Goal: Navigation & Orientation: Find specific page/section

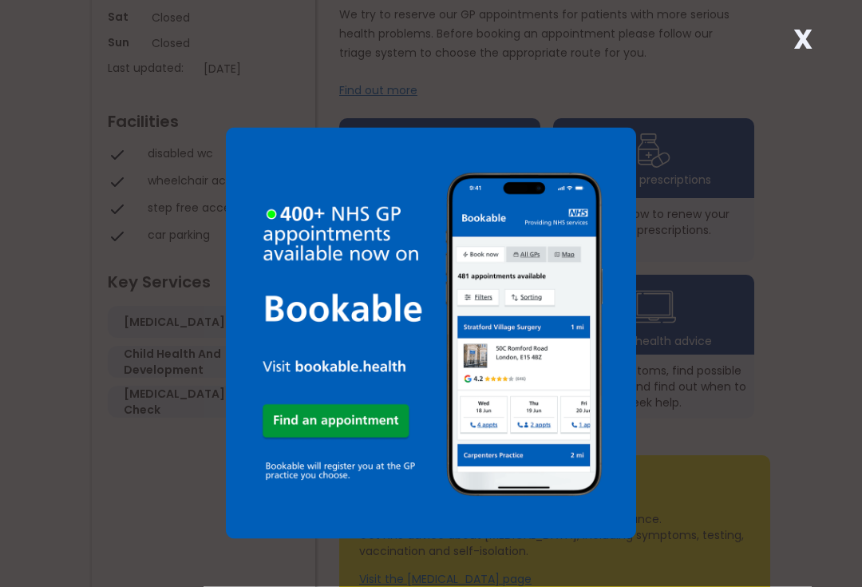
scroll to position [468, 0]
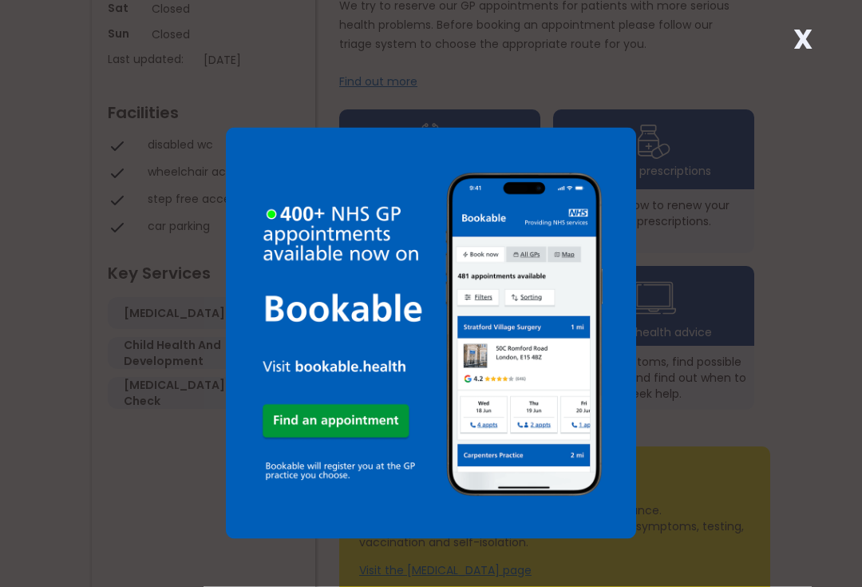
click at [414, 532] on img at bounding box center [431, 333] width 411 height 411
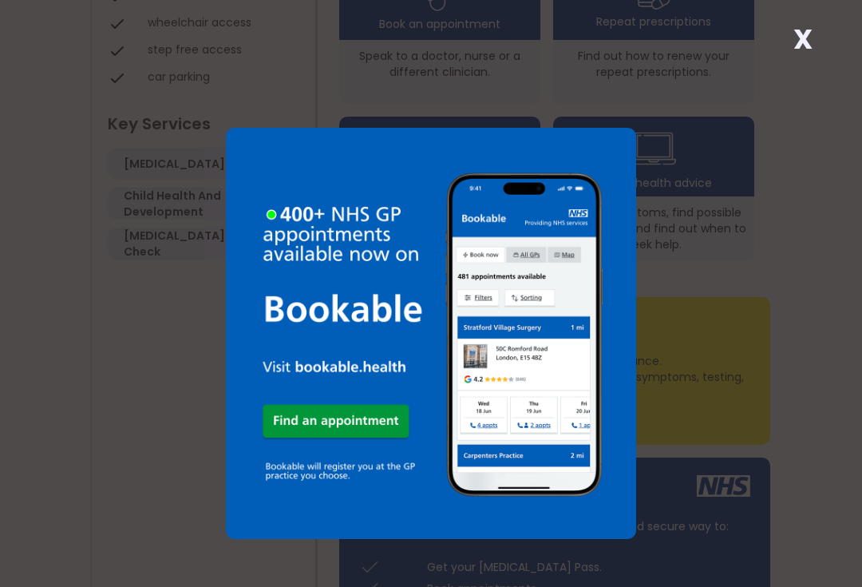
scroll to position [615, 0]
click at [746, 227] on div "X" at bounding box center [431, 293] width 862 height 587
click at [621, 164] on img at bounding box center [431, 333] width 411 height 411
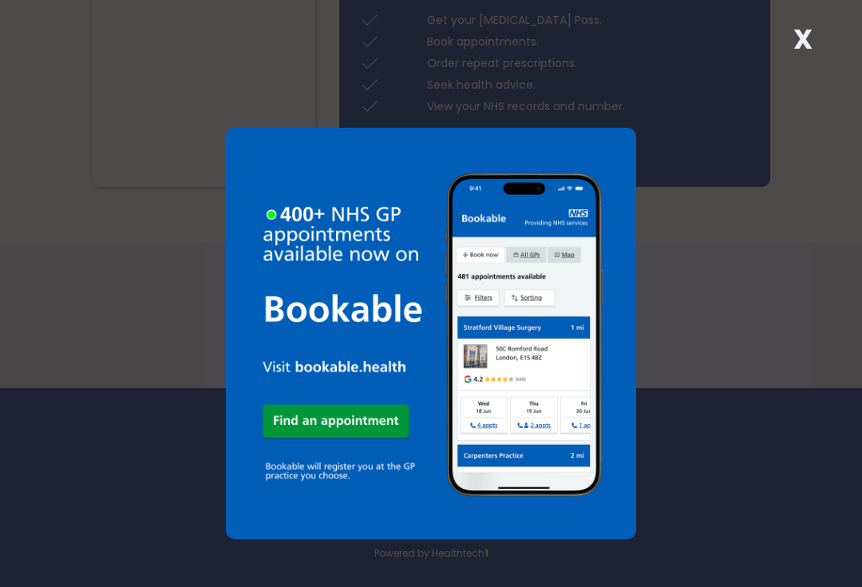
scroll to position [1180, 0]
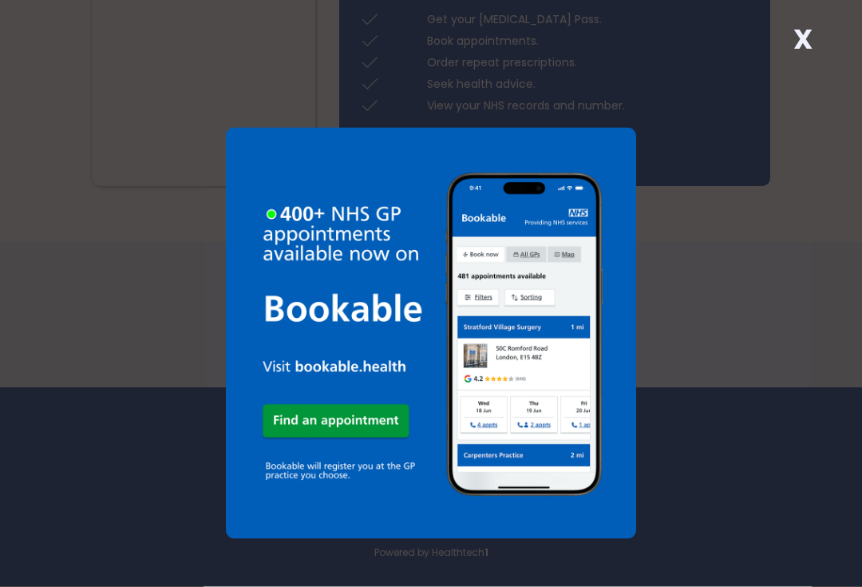
click at [603, 495] on img at bounding box center [431, 333] width 411 height 411
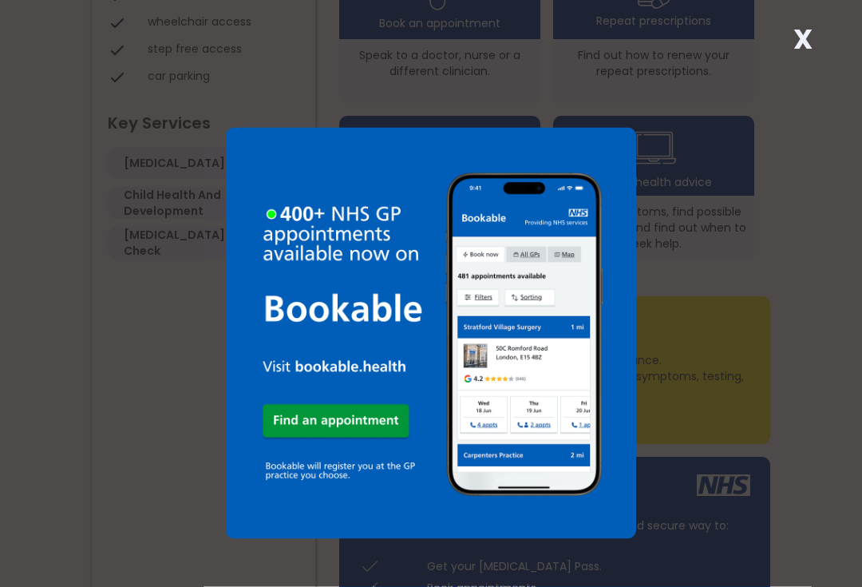
scroll to position [617, 0]
click at [672, 57] on div "X" at bounding box center [431, 293] width 862 height 587
click at [691, 80] on div "X" at bounding box center [431, 293] width 862 height 587
click at [696, 74] on div "X" at bounding box center [431, 293] width 862 height 587
click at [704, 64] on div "X" at bounding box center [431, 293] width 862 height 587
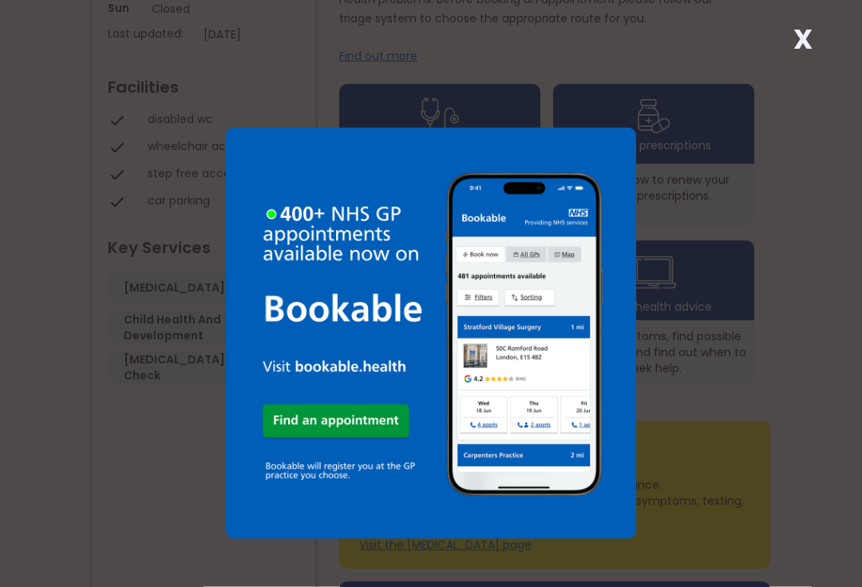
scroll to position [492, 0]
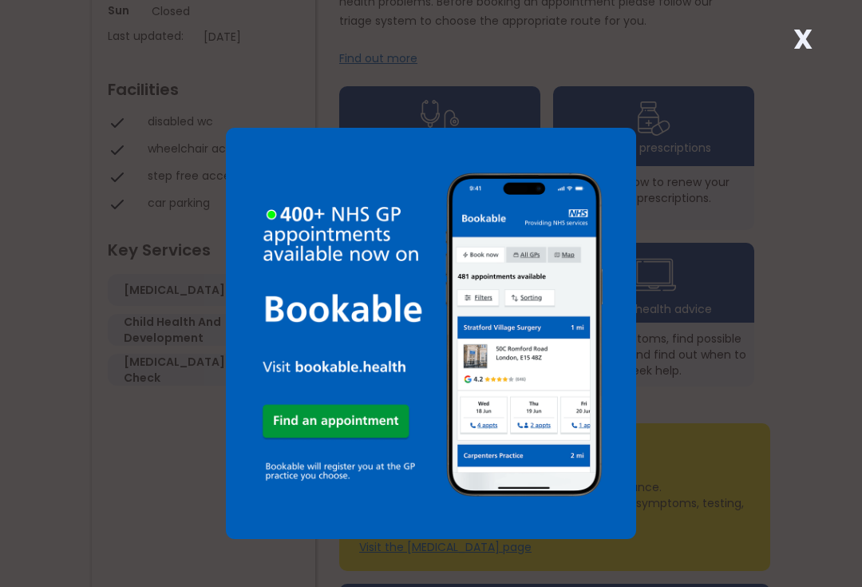
click at [307, 190] on img at bounding box center [431, 333] width 411 height 411
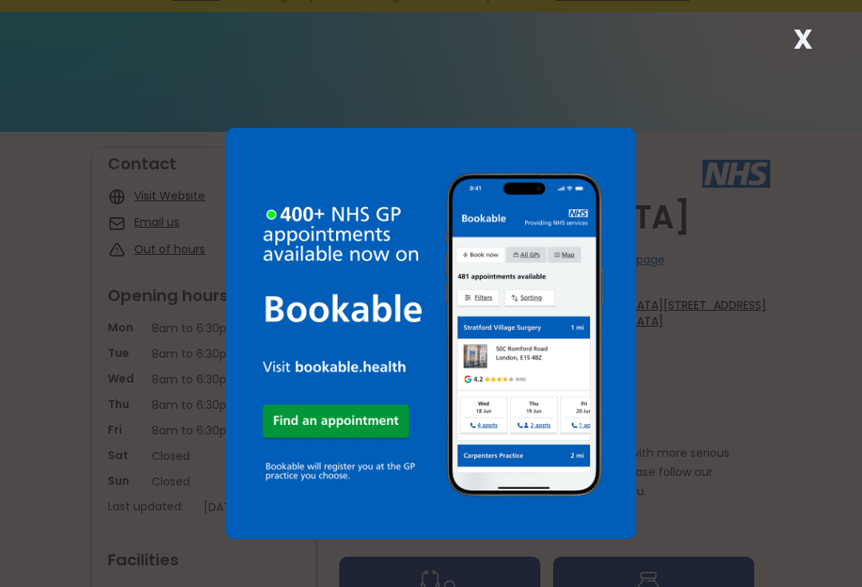
scroll to position [0, 0]
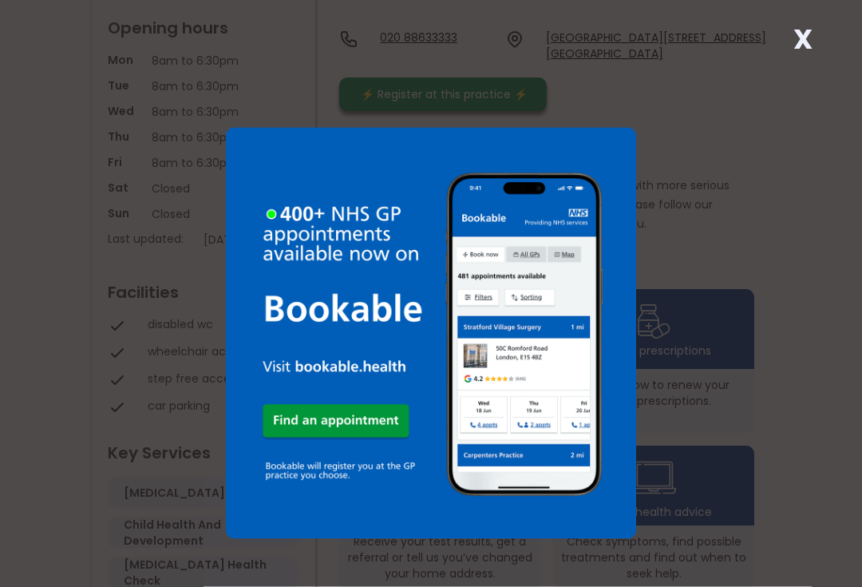
scroll to position [296, 0]
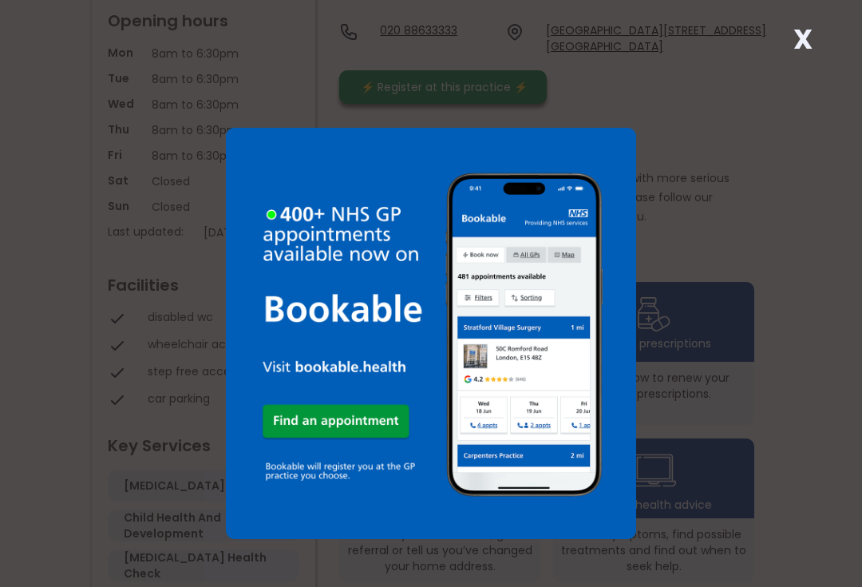
click at [569, 168] on img at bounding box center [431, 333] width 411 height 411
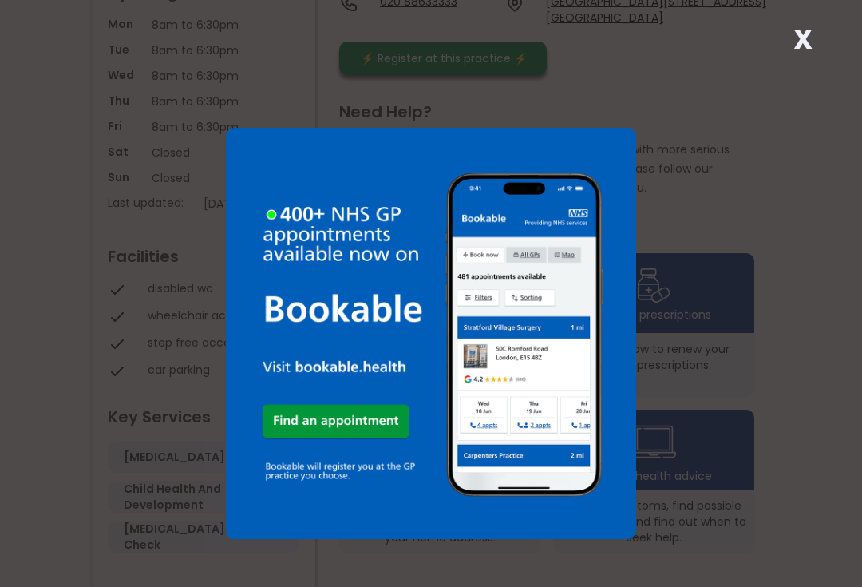
click at [255, 227] on img at bounding box center [431, 333] width 411 height 411
click at [802, 51] on strong "X" at bounding box center [802, 39] width 19 height 38
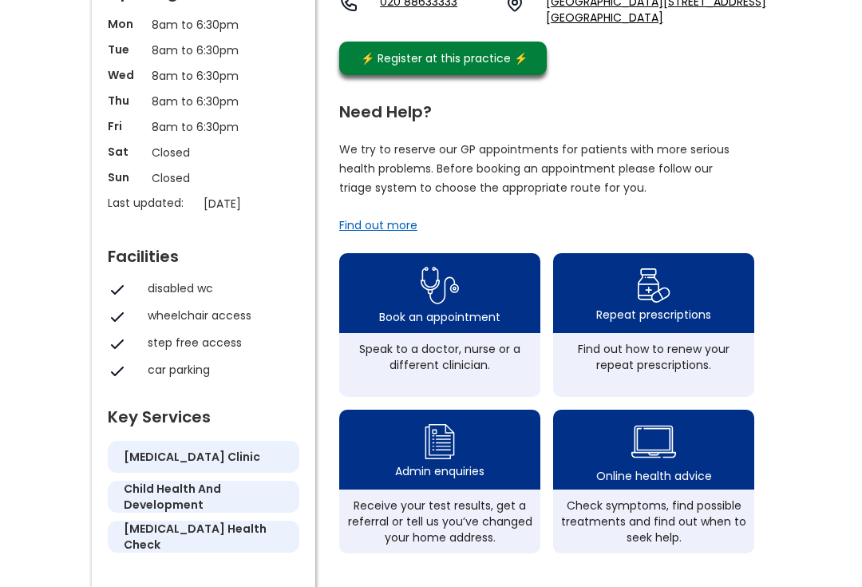
click at [653, 264] on img at bounding box center [654, 285] width 34 height 42
